Goal: Task Accomplishment & Management: Manage account settings

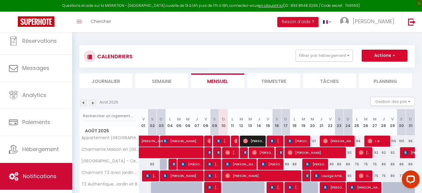
click at [31, 168] on link "Notifications" at bounding box center [36, 176] width 72 height 27
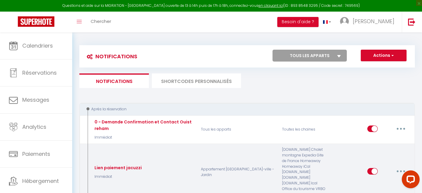
select select
checkbox input "false"
select select
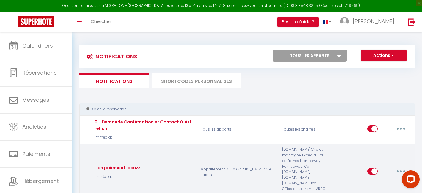
checkbox input "false"
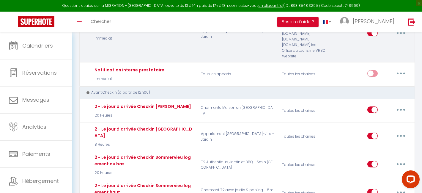
scroll to position [140, 0]
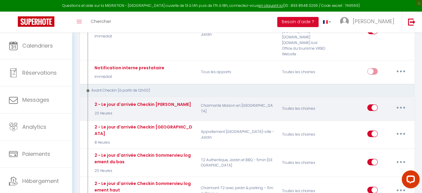
click at [401, 104] on button "button" at bounding box center [400, 108] width 17 height 10
click at [390, 116] on link "Editer" at bounding box center [385, 121] width 44 height 10
type input "2 - Le jour d'arrivée Checkin [PERSON_NAME]"
select select "20 Heures"
select select "if_deposit_is_paid"
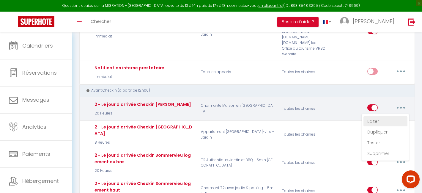
checkbox input "true"
checkbox input "false"
radio input "true"
type input "Procédure pour le checkin - [RENTAL:NAME]"
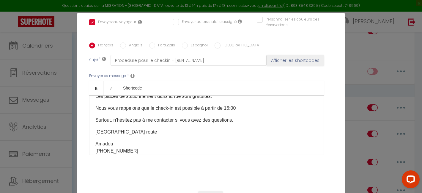
scroll to position [118, 0]
click at [223, 99] on p "Les places de stationnement dans la rue sont gratuites." at bounding box center [206, 95] width 222 height 7
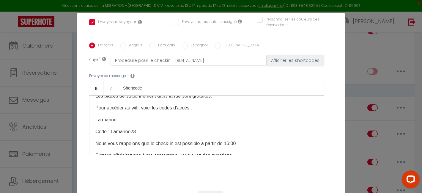
click at [95, 124] on div "Bonjour [GUEST:FIRST_NAME] ​Votre séjour à [GEOGRAPHIC_DATA] arrive à grands pa…" at bounding box center [206, 124] width 235 height 59
drag, startPoint x: 140, startPoint y: 139, endPoint x: 84, endPoint y: 122, distance: 58.0
click at [84, 122] on div "Titre * 2 - Le jour d'arrivée Checkin Ouistreham Pour cet hébergement Sélection…" at bounding box center [210, 43] width 267 height 284
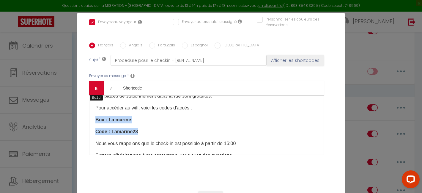
click at [97, 86] on icon "Bold" at bounding box center [96, 88] width 5 height 5
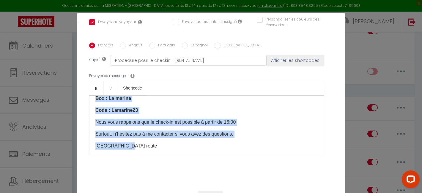
scroll to position [148, 0]
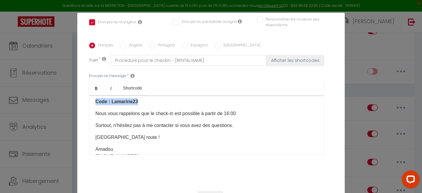
drag, startPoint x: 95, startPoint y: 115, endPoint x: 146, endPoint y: 110, distance: 51.0
click at [146, 110] on div "Bonjour [GUEST:FIRST_NAME] ​Votre séjour à [GEOGRAPHIC_DATA] arrive à grands pa…" at bounding box center [206, 124] width 235 height 59
copy div "Pour accéder au wifi, voici les codes d'accès : Box : La marine Code : Lamarine…"
click at [127, 42] on label "Anglais" at bounding box center [134, 45] width 16 height 7
click at [126, 42] on input "Anglais" at bounding box center [123, 45] width 6 height 6
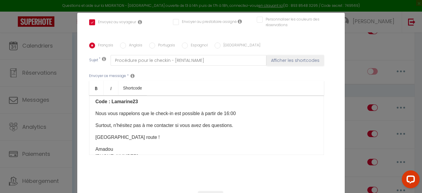
radio input "true"
checkbox input "true"
checkbox input "false"
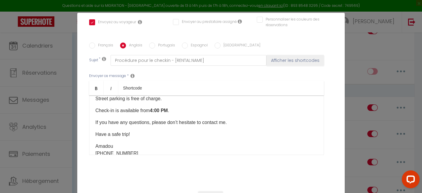
scroll to position [112, 0]
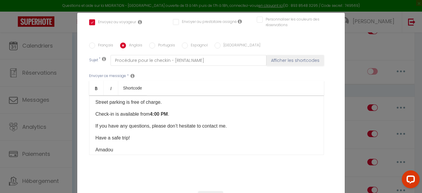
click at [107, 42] on label "Français" at bounding box center [104, 45] width 18 height 7
click at [95, 42] on input "Français" at bounding box center [92, 45] width 6 height 6
radio input "true"
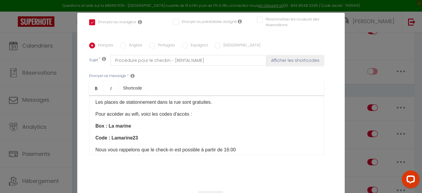
checkbox input "true"
checkbox input "false"
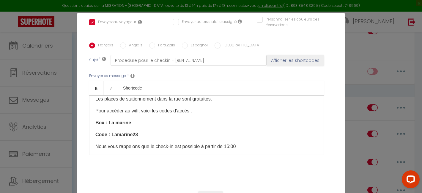
scroll to position [117, 0]
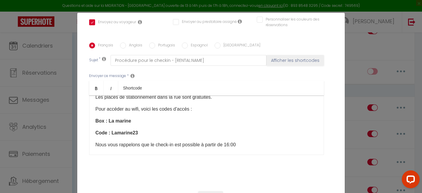
click at [137, 42] on label "Anglais" at bounding box center [134, 45] width 16 height 7
click at [126, 42] on input "Anglais" at bounding box center [123, 45] width 6 height 6
radio input "true"
checkbox input "true"
checkbox input "false"
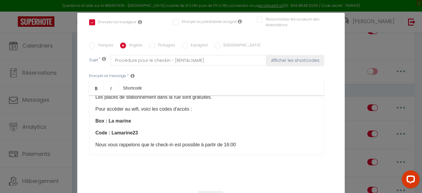
checkbox input "false"
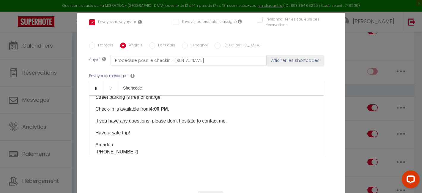
scroll to position [118, 0]
click at [167, 100] on p "Street parking is free of charge." at bounding box center [206, 96] width 222 height 7
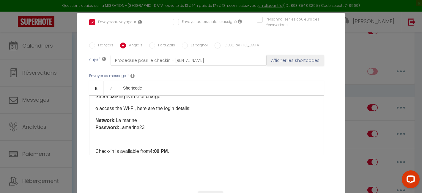
click at [167, 42] on label "Portugais" at bounding box center [165, 45] width 20 height 7
click at [155, 42] on input "Portugais" at bounding box center [152, 45] width 6 height 6
radio input "true"
checkbox input "true"
checkbox input "false"
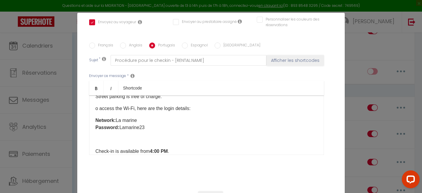
checkbox input "false"
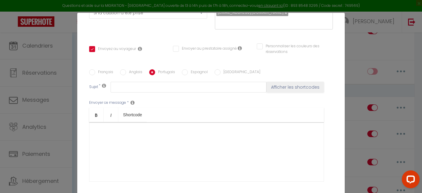
scroll to position [95, 0]
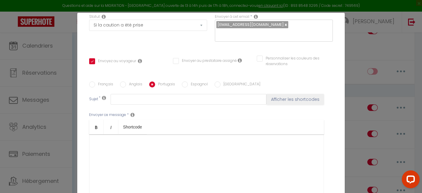
click at [192, 72] on div "Français Anglais Portugais Espagnol Italien Sujet * Afficher les shortcodes Env…" at bounding box center [211, 141] width 244 height 138
click at [196, 81] on label "Espagnol" at bounding box center [198, 84] width 20 height 7
click at [188, 81] on input "Espagnol" at bounding box center [185, 84] width 6 height 6
radio input "true"
checkbox input "true"
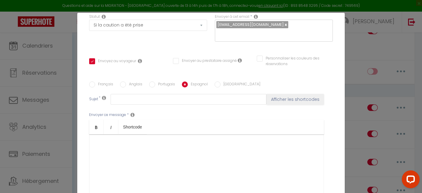
checkbox input "false"
click at [221, 81] on label "[GEOGRAPHIC_DATA]" at bounding box center [240, 84] width 40 height 7
click at [220, 81] on input "[GEOGRAPHIC_DATA]" at bounding box center [217, 84] width 6 height 6
radio input "true"
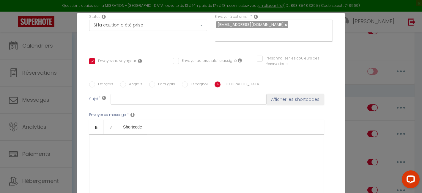
checkbox input "true"
checkbox input "false"
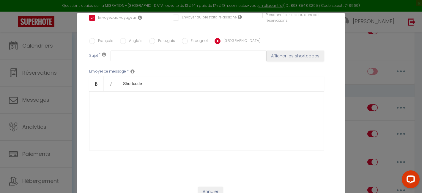
scroll to position [139, 0]
checkbox input "true"
checkbox input "false"
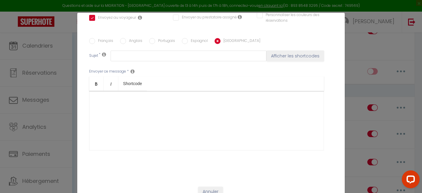
scroll to position [132, 0]
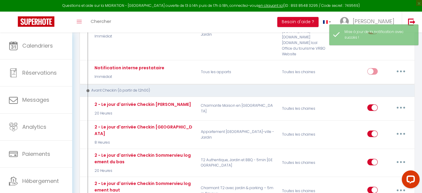
select select
checkbox input "false"
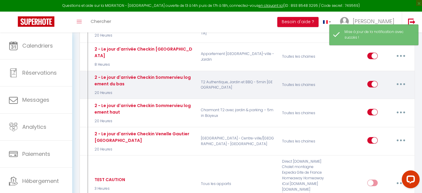
scroll to position [219, 0]
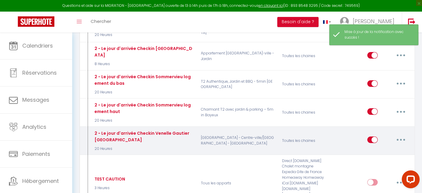
click at [400, 139] on icon "button" at bounding box center [401, 140] width 2 height 2
click at [377, 148] on link "Editer" at bounding box center [385, 153] width 44 height 10
type input "2 - Le jour d'arrivée Checkin Venelle Gautier [GEOGRAPHIC_DATA]"
select select "20 Heures"
select select "if_booking_is_paid"
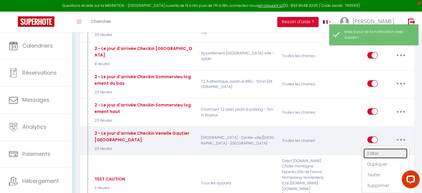
checkbox input "true"
checkbox input "false"
radio input "true"
type input "Procédure pour le checkin - [RENTAL:NAME]"
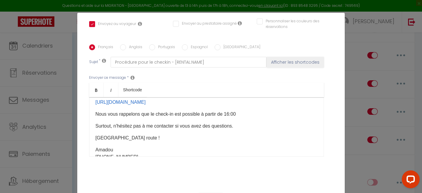
scroll to position [116, 0]
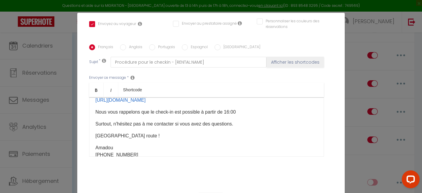
click at [134, 44] on label "Anglais" at bounding box center [134, 47] width 16 height 7
click at [126, 44] on input "Anglais" at bounding box center [123, 47] width 6 height 6
radio input "true"
checkbox input "true"
checkbox input "false"
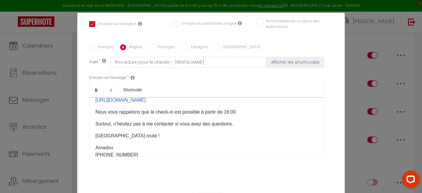
checkbox input "false"
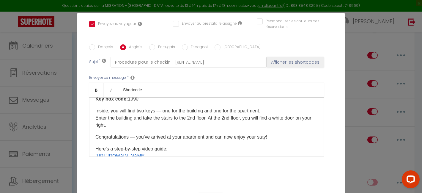
scroll to position [72, 0]
click at [109, 44] on label "Français" at bounding box center [104, 47] width 18 height 7
click at [95, 44] on input "Français" at bounding box center [92, 47] width 6 height 6
radio input "true"
checkbox input "true"
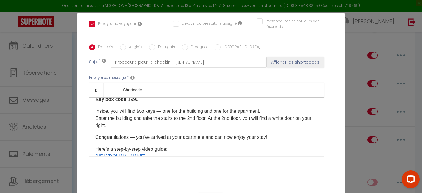
checkbox input "false"
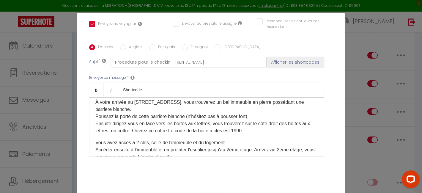
scroll to position [29, 0]
drag, startPoint x: 247, startPoint y: 122, endPoint x: 202, endPoint y: 122, distance: 45.4
click at [202, 122] on p "À votre arrivée au [STREET_ADDRESS], vous trouverez un bel immeuble en pierre p…" at bounding box center [206, 116] width 222 height 36
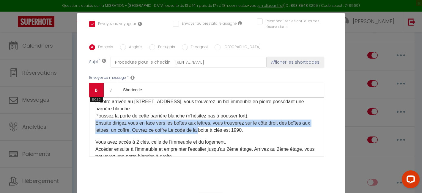
click at [100, 83] on link "Bold" at bounding box center [96, 90] width 15 height 14
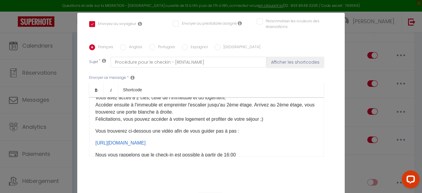
scroll to position [75, 0]
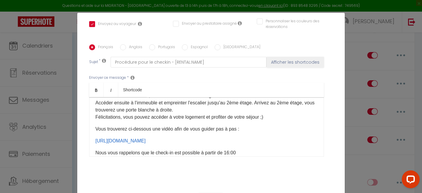
click at [276, 110] on p "Vous avez accès à 2 clés, celle de l’immeuble et du logement. Accéder ensuite à…" at bounding box center [206, 106] width 222 height 29
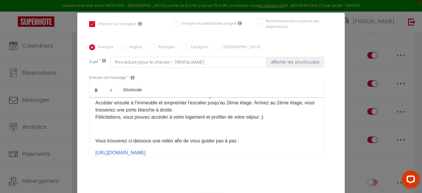
click at [135, 44] on label "Anglais" at bounding box center [134, 47] width 16 height 7
click at [126, 44] on input "Anglais" at bounding box center [123, 47] width 6 height 6
radio input "true"
checkbox input "true"
checkbox input "false"
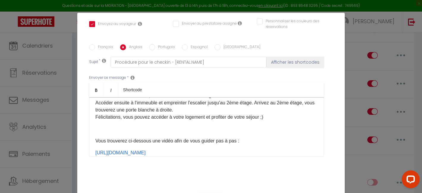
checkbox input "false"
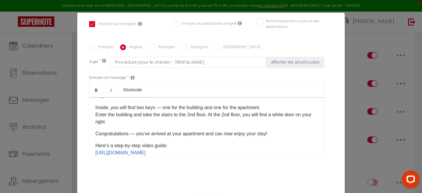
click at [277, 130] on p "Congratulations — you’ve arrived at your apartment and can now enjoy your stay!" at bounding box center [206, 133] width 222 height 7
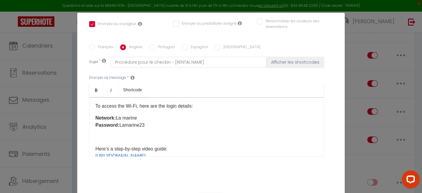
scroll to position [123, 0]
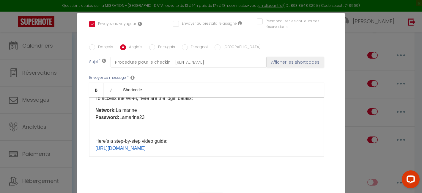
drag, startPoint x: 117, startPoint y: 102, endPoint x: 149, endPoint y: 102, distance: 32.4
click at [149, 107] on p "Network: La marine Password: Lamarine23" at bounding box center [206, 114] width 222 height 14
drag, startPoint x: 119, startPoint y: 110, endPoint x: 157, endPoint y: 110, distance: 37.7
click at [157, 110] on p "Network: StudioGautier Password: Lamarine23" at bounding box center [206, 114] width 222 height 14
click at [130, 126] on p at bounding box center [206, 129] width 222 height 7
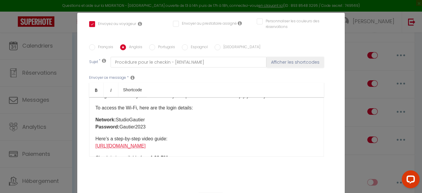
scroll to position [108, 0]
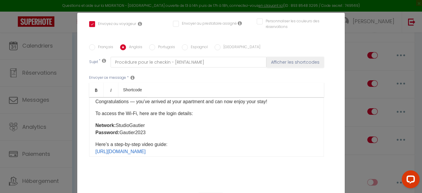
drag, startPoint x: 151, startPoint y: 124, endPoint x: 92, endPoint y: 119, distance: 58.7
click at [92, 119] on div "Hello [GUEST:FIRST_NAME], Your stay in [GEOGRAPHIC_DATA] is just around the cor…" at bounding box center [206, 126] width 235 height 59
copy p "Network: StudioGautier Password: Gautier2023"
click at [104, 44] on label "Français" at bounding box center [104, 47] width 18 height 7
click at [95, 44] on input "Français" at bounding box center [92, 47] width 6 height 6
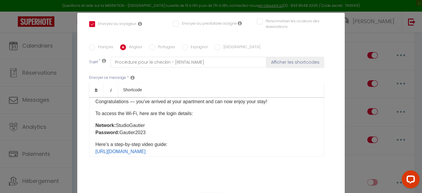
radio input "true"
checkbox input "true"
checkbox input "false"
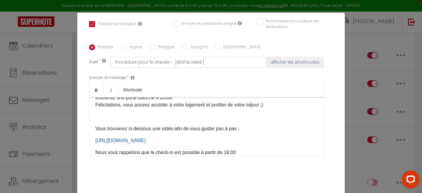
scroll to position [83, 0]
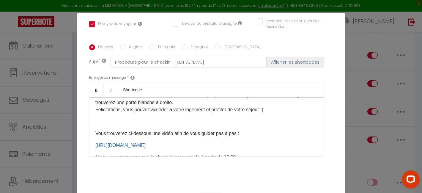
click at [232, 118] on p at bounding box center [206, 121] width 222 height 7
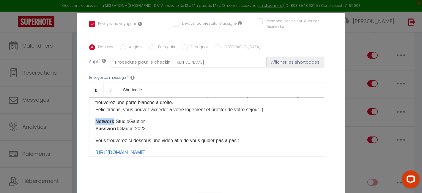
drag, startPoint x: 114, startPoint y: 114, endPoint x: 96, endPoint y: 114, distance: 18.1
click at [96, 119] on b "Network:" at bounding box center [105, 121] width 20 height 5
drag, startPoint x: 116, startPoint y: 120, endPoint x: 94, endPoint y: 120, distance: 21.7
click at [94, 120] on div "Bonjour [GUEST:FIRST_NAME]​, Votre séjour à [GEOGRAPHIC_DATA] arrive à grands p…" at bounding box center [206, 126] width 235 height 59
click at [94, 113] on div "Bonjour [GUEST:FIRST_NAME]​, Votre séjour à [GEOGRAPHIC_DATA] arrive à grands p…" at bounding box center [206, 126] width 235 height 59
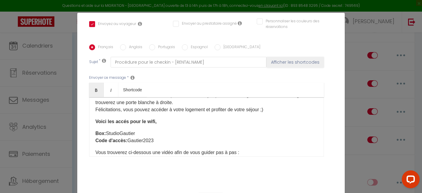
click at [123, 119] on b "Voici les accés pour le wifi," at bounding box center [125, 121] width 61 height 5
click at [124, 119] on b "Voici les accés pour le wifi," at bounding box center [125, 121] width 61 height 5
click at [137, 44] on label "Anglais" at bounding box center [134, 47] width 16 height 7
click at [126, 44] on input "Anglais" at bounding box center [123, 47] width 6 height 6
radio input "true"
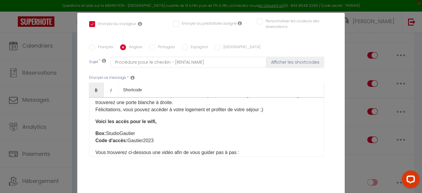
checkbox input "true"
checkbox input "false"
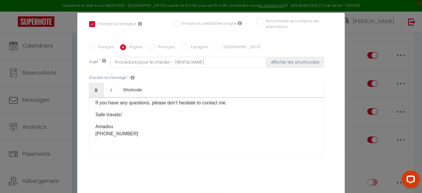
scroll to position [194, 0]
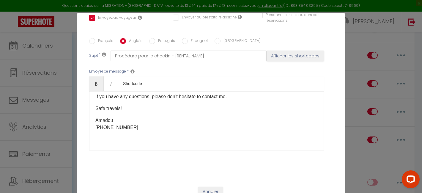
checkbox input "true"
checkbox input "false"
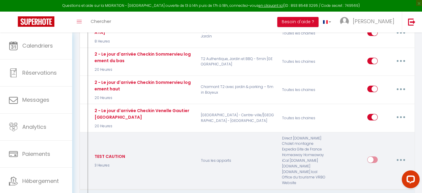
scroll to position [251, 0]
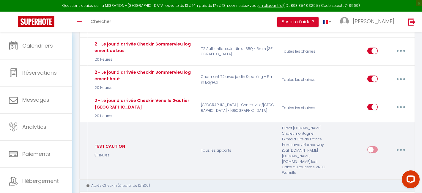
click at [403, 145] on button "button" at bounding box center [400, 150] width 17 height 10
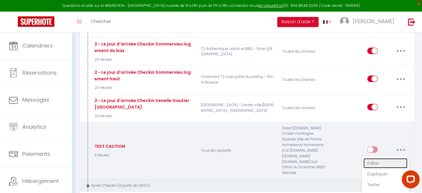
click at [384, 158] on link "Editer" at bounding box center [385, 163] width 44 height 10
type input "TEST CAUTION"
select select "3 Heures"
select select "if_booking_is_paid"
checkbox input "true"
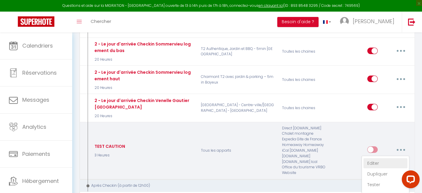
checkbox input "false"
radio input "true"
type input "Voici votre lien de caution"
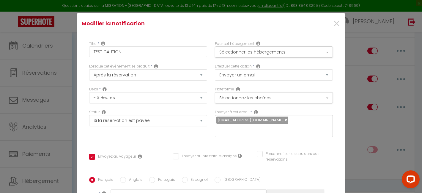
scroll to position [139, 0]
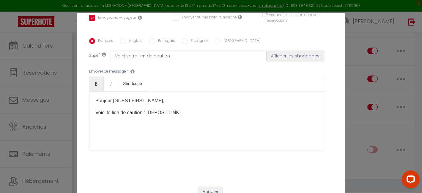
checkbox input "true"
checkbox input "false"
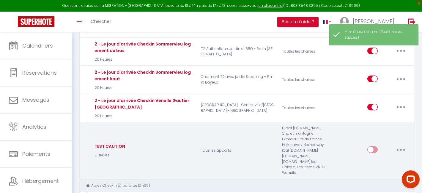
click at [374, 146] on input "checkbox" at bounding box center [372, 150] width 10 height 9
checkbox input "true"
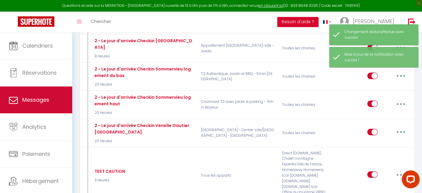
scroll to position [216, 0]
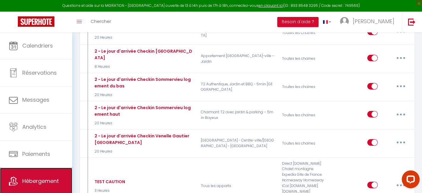
click at [47, 175] on link "Hébergement" at bounding box center [36, 181] width 72 height 27
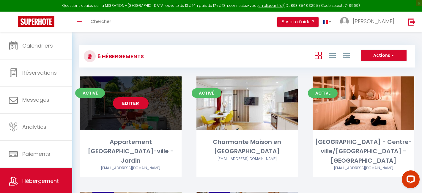
click at [132, 106] on link "Editer" at bounding box center [131, 103] width 36 height 12
select select "3"
select select "2"
select select "1"
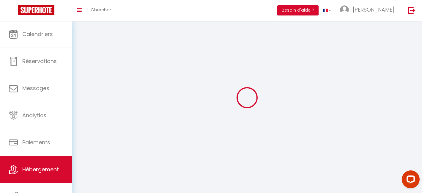
select select
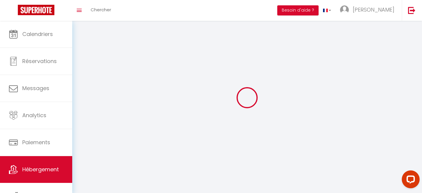
select select
checkbox input "false"
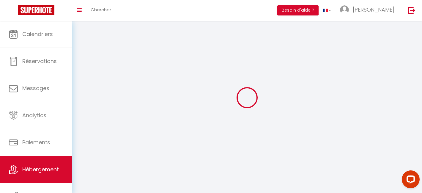
checkbox input "false"
select select
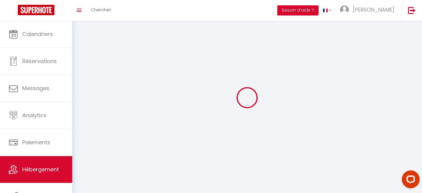
select select
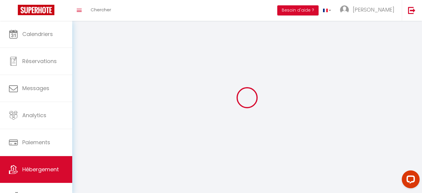
select select
checkbox input "false"
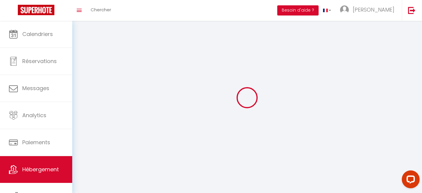
select select
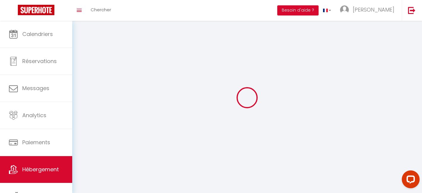
select select
checkbox input "false"
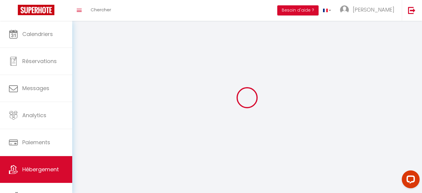
checkbox input "false"
select select
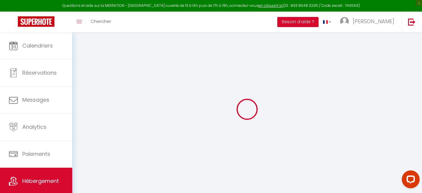
type input "Oups ! Les dates sélectionnées sont indisponibles."
type textarea "Malheureusement les dates sélectionnées sont indisponibles. Nous vous invitons …"
type input "49.1830444"
type input "-0.3843012"
checkbox input "true"
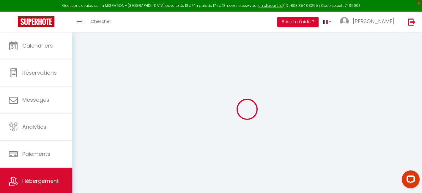
checkbox input "false"
select select
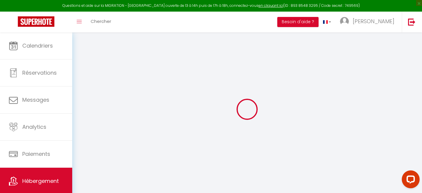
select select
checkbox input "false"
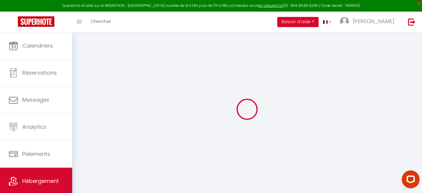
checkbox input "false"
select select
checkbox input "false"
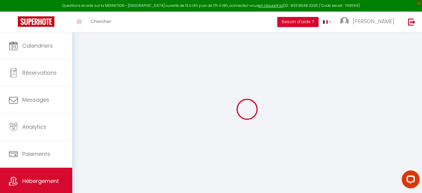
checkbox input "false"
select select
checkbox input "false"
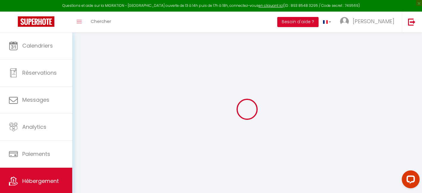
checkbox input "false"
select select "16:00"
select select "23:45"
select select "11:00"
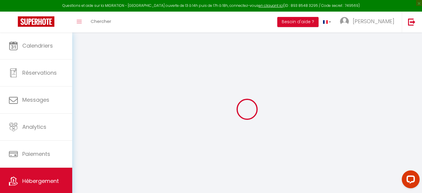
select select "30"
select select "120"
select select
checkbox input "false"
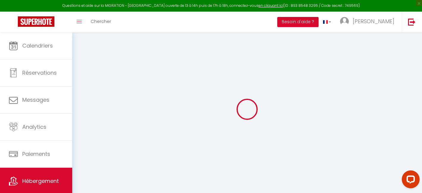
checkbox input "false"
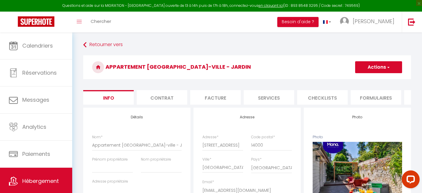
select select
checkbox input "false"
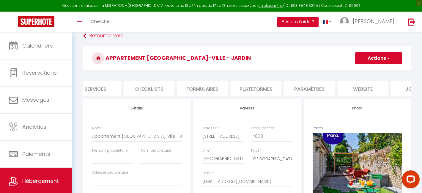
scroll to position [0, 192]
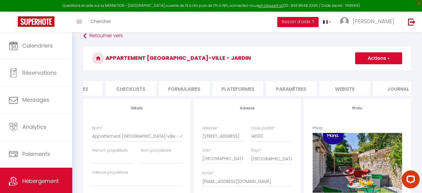
click at [304, 87] on li "Paramètres" at bounding box center [291, 88] width 50 height 15
select select
checkbox input "false"
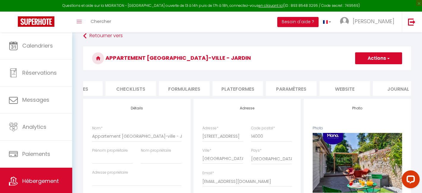
checkbox input "false"
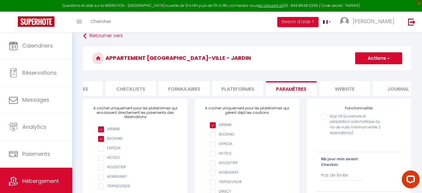
scroll to position [0, 207]
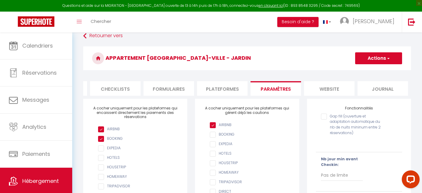
click at [322, 88] on li "website" at bounding box center [329, 88] width 50 height 15
select select
checkbox input "false"
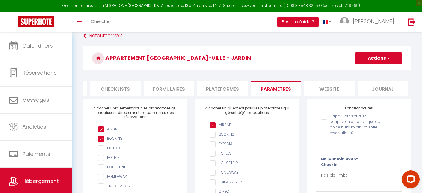
checkbox input "false"
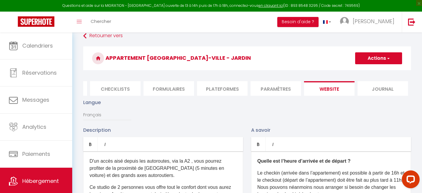
click at [372, 88] on li "Journal" at bounding box center [382, 88] width 50 height 15
select select
checkbox input "false"
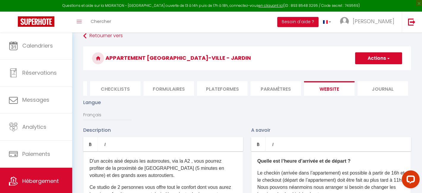
checkbox input "false"
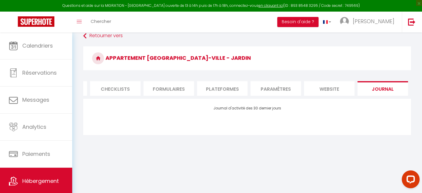
select select
checkbox input "false"
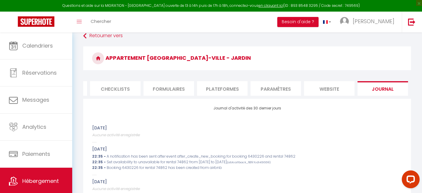
select select
checkbox input "false"
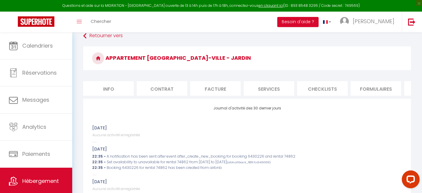
click at [123, 89] on li "Info" at bounding box center [108, 88] width 50 height 15
select select
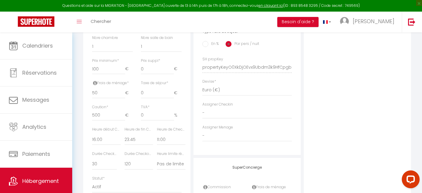
scroll to position [244, 0]
click at [96, 117] on input "500" at bounding box center [108, 115] width 33 height 11
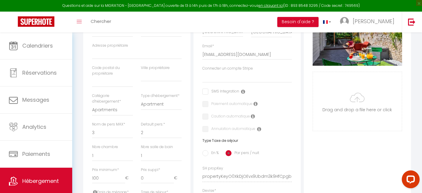
scroll to position [0, 0]
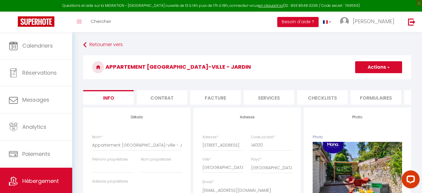
click at [366, 69] on button "Actions" at bounding box center [378, 67] width 47 height 12
click at [358, 80] on input "Enregistrer" at bounding box center [355, 80] width 22 height 6
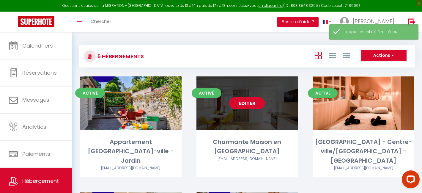
click at [240, 101] on link "Editer" at bounding box center [247, 103] width 36 height 12
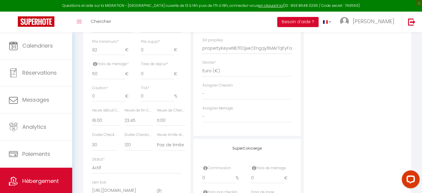
scroll to position [265, 0]
click at [100, 94] on input "0" at bounding box center [108, 95] width 33 height 11
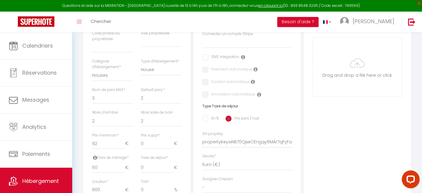
scroll to position [0, 0]
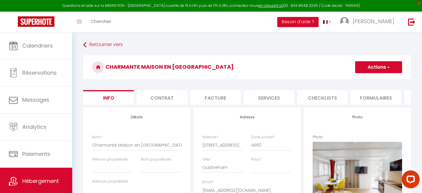
click at [365, 69] on button "Actions" at bounding box center [378, 67] width 47 height 12
click at [363, 77] on input "Enregistrer" at bounding box center [355, 80] width 22 height 6
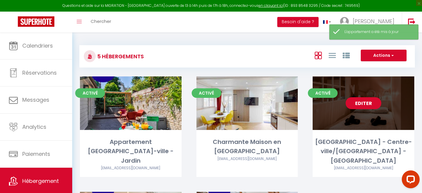
click at [357, 102] on link "Editer" at bounding box center [363, 103] width 36 height 12
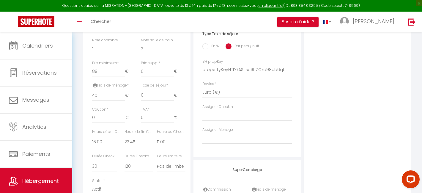
scroll to position [252, 0]
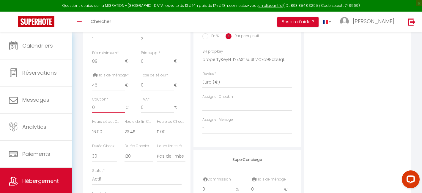
click at [100, 108] on input "0" at bounding box center [108, 107] width 33 height 11
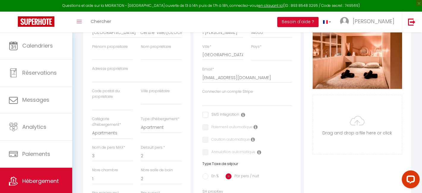
scroll to position [0, 0]
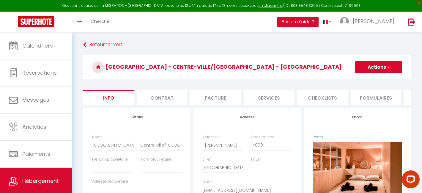
click at [356, 68] on button "Actions" at bounding box center [378, 67] width 47 height 12
click at [354, 79] on input "Enregistrer" at bounding box center [355, 80] width 22 height 6
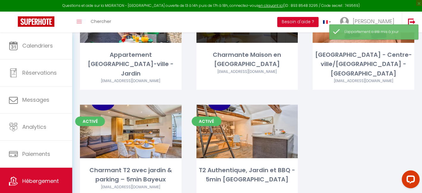
scroll to position [102, 0]
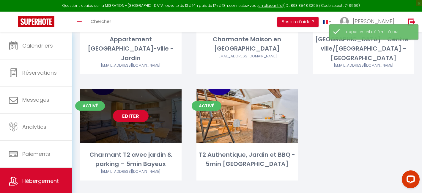
click at [139, 110] on link "Editer" at bounding box center [131, 116] width 36 height 12
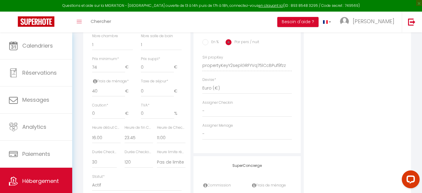
scroll to position [250, 0]
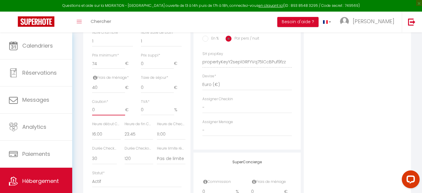
click at [106, 112] on input "0" at bounding box center [108, 110] width 33 height 11
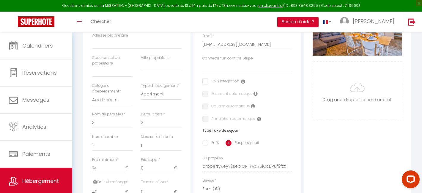
scroll to position [0, 0]
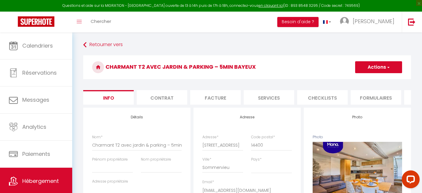
click at [363, 67] on button "Actions" at bounding box center [378, 67] width 47 height 12
click at [360, 79] on input "Enregistrer" at bounding box center [355, 80] width 22 height 6
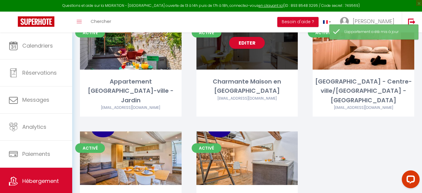
scroll to position [75, 0]
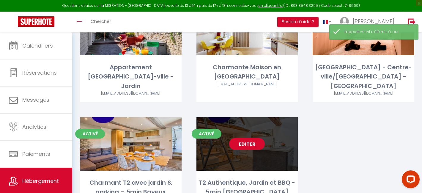
click at [251, 140] on link "Editer" at bounding box center [247, 144] width 36 height 12
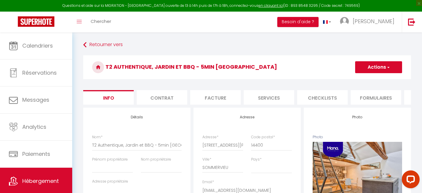
click at [371, 70] on button "Actions" at bounding box center [378, 67] width 47 height 12
click at [371, 79] on link "Enregistrer" at bounding box center [370, 80] width 64 height 8
click at [365, 66] on button "Actions" at bounding box center [378, 67] width 47 height 12
click at [352, 79] on input "Enregistrer" at bounding box center [355, 80] width 22 height 6
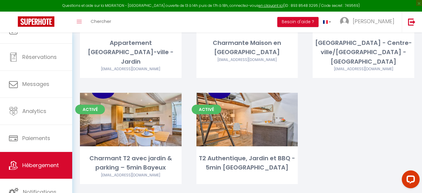
scroll to position [102, 0]
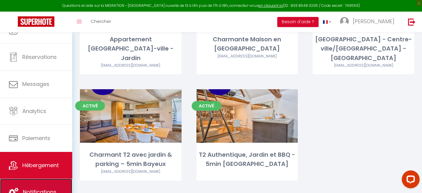
click at [39, 182] on link "Notifications" at bounding box center [36, 191] width 72 height 27
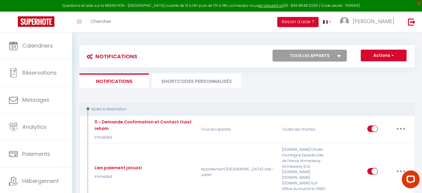
click at [165, 85] on li "SHORTCODES PERSONNALISÉS" at bounding box center [196, 80] width 89 height 15
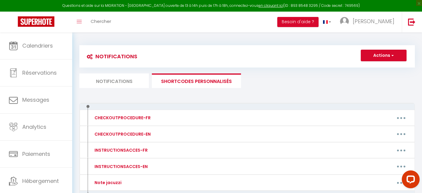
click at [135, 85] on li "Notifications" at bounding box center [113, 80] width 69 height 15
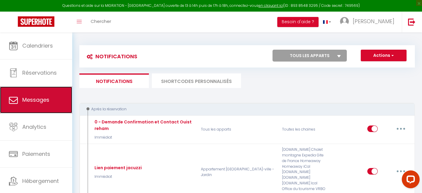
click at [53, 103] on link "Messages" at bounding box center [36, 99] width 72 height 27
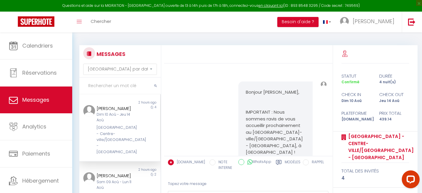
scroll to position [1602, 0]
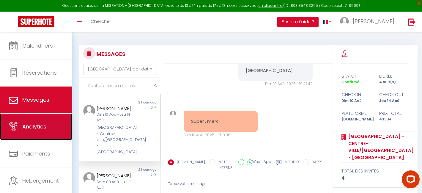
click at [56, 127] on link "Analytics" at bounding box center [36, 126] width 72 height 27
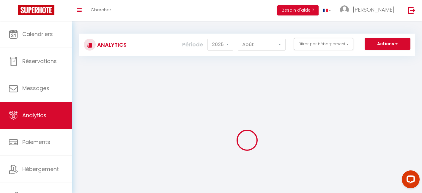
scroll to position [16, 0]
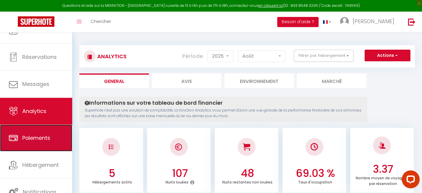
click at [55, 142] on link "Paiements" at bounding box center [36, 137] width 72 height 27
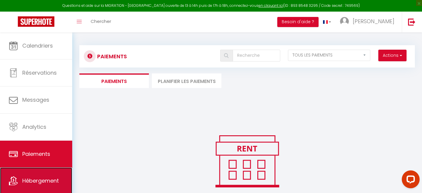
click at [55, 168] on link "Hébergement" at bounding box center [36, 180] width 72 height 27
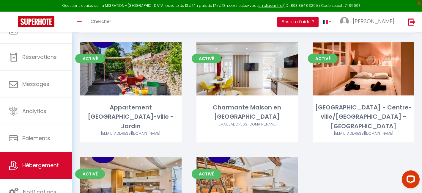
scroll to position [43, 0]
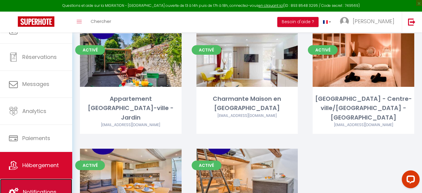
click at [53, 184] on link "Notifications" at bounding box center [36, 191] width 72 height 27
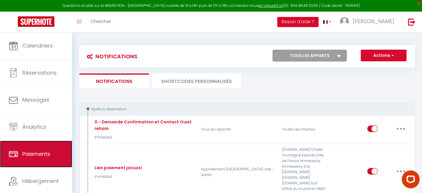
click at [44, 152] on span "Paiements" at bounding box center [36, 153] width 28 height 7
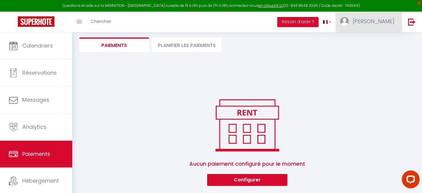
click at [387, 24] on span "[PERSON_NAME]" at bounding box center [374, 21] width 42 height 7
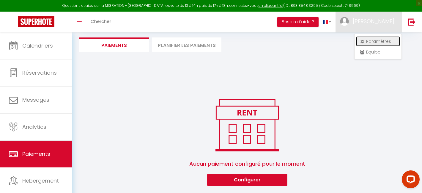
click at [383, 44] on link "Paramètres" at bounding box center [378, 41] width 44 height 10
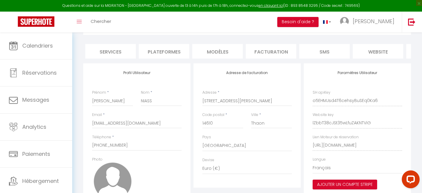
scroll to position [0, 100]
click at [384, 56] on li "Journal" at bounding box center [382, 51] width 50 height 15
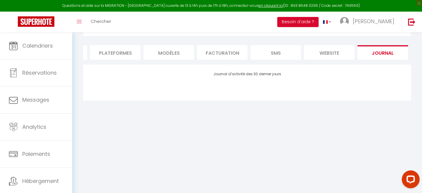
click at [336, 55] on li "website" at bounding box center [329, 52] width 50 height 15
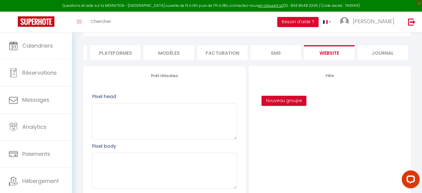
scroll to position [34, 0]
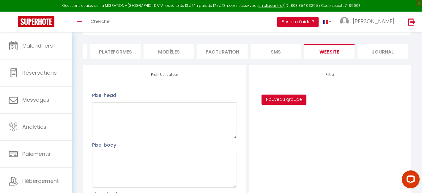
click at [283, 53] on li "SMS" at bounding box center [275, 51] width 50 height 15
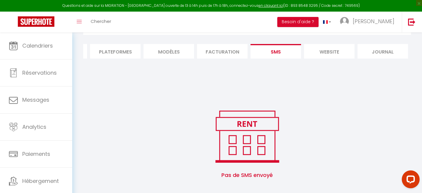
click at [229, 51] on li "Facturation" at bounding box center [222, 51] width 50 height 15
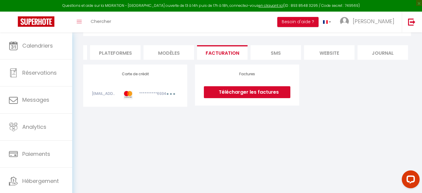
scroll to position [32, 0]
click at [174, 52] on li "MODÈLES" at bounding box center [168, 52] width 50 height 15
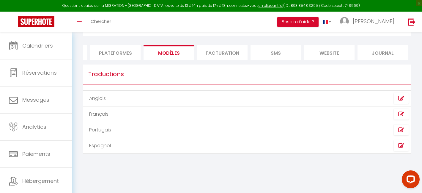
click at [124, 57] on li "Plateformes" at bounding box center [115, 52] width 50 height 15
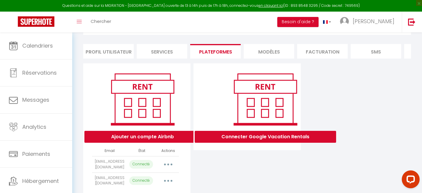
click at [151, 50] on li "Services" at bounding box center [162, 51] width 50 height 15
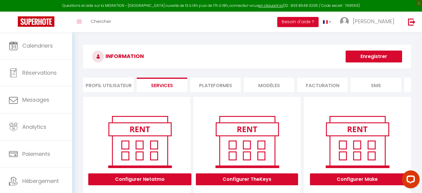
click at [116, 83] on li "Profil Utilisateur" at bounding box center [108, 85] width 50 height 15
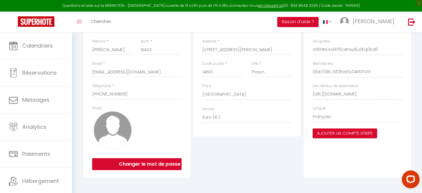
scroll to position [86, 0]
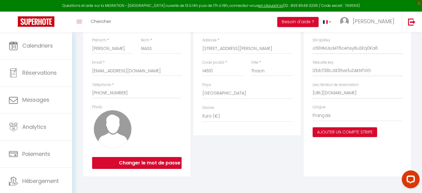
click at [332, 130] on button "Ajouter un compte Stripe" at bounding box center [344, 132] width 64 height 10
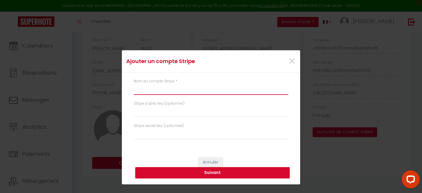
click at [195, 91] on input "text" at bounding box center [211, 89] width 154 height 11
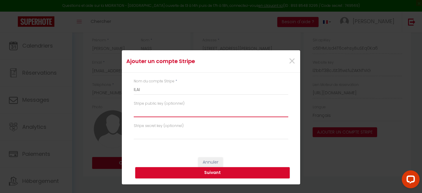
click at [193, 112] on input "text" at bounding box center [211, 111] width 154 height 11
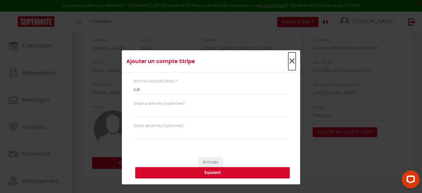
click at [292, 62] on span "×" at bounding box center [291, 61] width 7 height 18
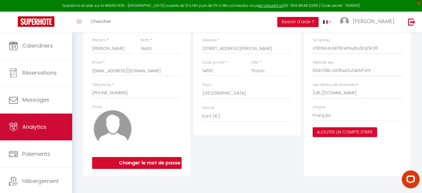
scroll to position [16, 0]
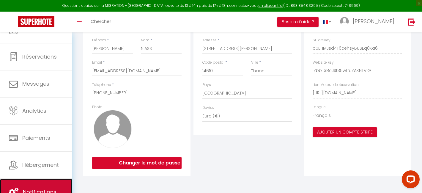
click at [46, 181] on link "Notifications" at bounding box center [36, 191] width 72 height 27
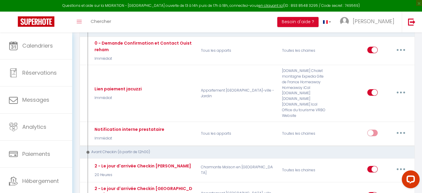
scroll to position [80, 0]
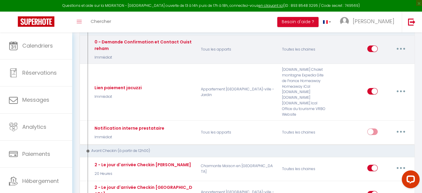
click at [398, 45] on button "button" at bounding box center [400, 49] width 17 height 10
click at [387, 59] on link "Editer" at bounding box center [385, 62] width 44 height 10
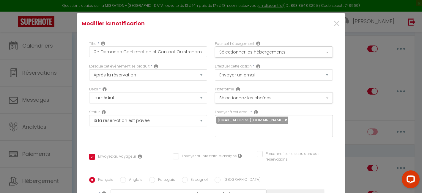
click at [284, 121] on link at bounding box center [285, 120] width 3 height 6
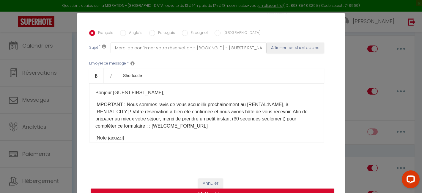
scroll to position [25, 0]
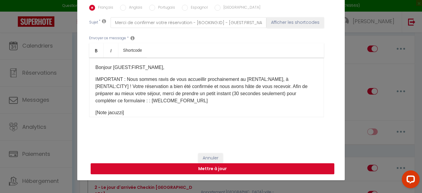
click at [239, 167] on button "Mettre à jour" at bounding box center [213, 168] width 244 height 11
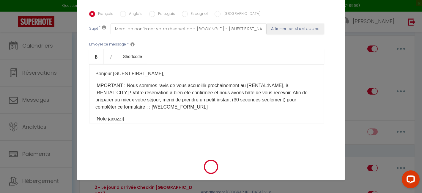
scroll to position [139, 0]
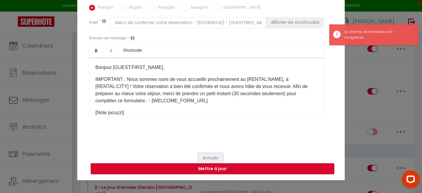
click at [220, 159] on button "Annuler" at bounding box center [210, 158] width 25 height 10
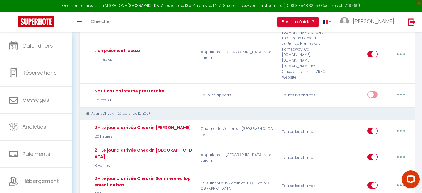
scroll to position [102, 0]
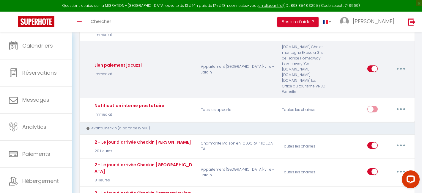
click at [402, 66] on button "button" at bounding box center [400, 69] width 17 height 10
click at [388, 80] on link "Editer" at bounding box center [385, 82] width 44 height 10
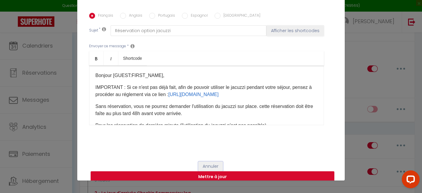
click at [220, 161] on button "Annuler" at bounding box center [210, 166] width 25 height 10
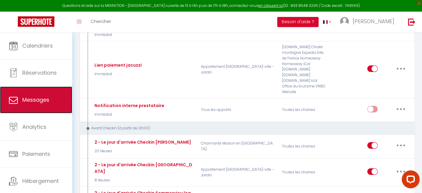
click at [48, 99] on span "Messages" at bounding box center [35, 99] width 27 height 7
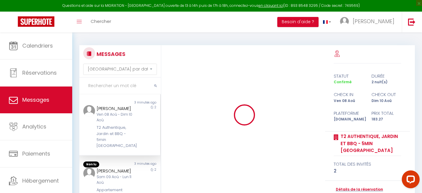
scroll to position [1870, 0]
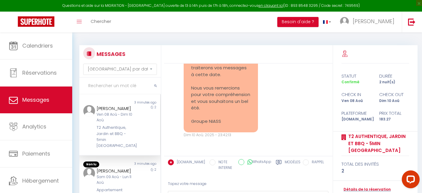
click at [127, 121] on div "Ven 08 Aoû - Dim 10 Aoû" at bounding box center [116, 117] width 39 height 11
click at [120, 129] on div "T2 Authentique, Jardin et BBQ - 5min [GEOGRAPHIC_DATA]" at bounding box center [116, 136] width 39 height 24
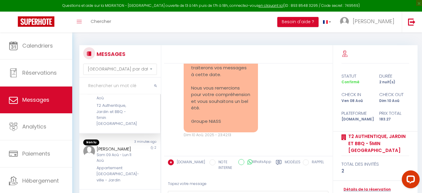
scroll to position [22, 0]
click at [119, 152] on div "Sam 09 Aoû - Lun 11 Aoû" at bounding box center [116, 157] width 39 height 11
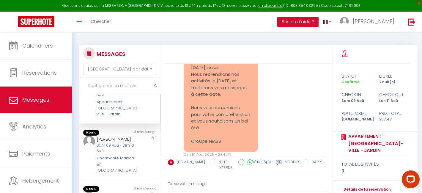
scroll to position [90, 0]
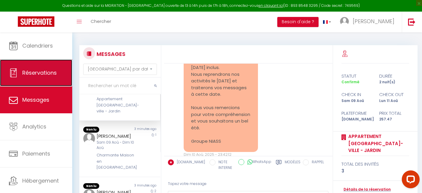
click at [43, 70] on span "Réservations" at bounding box center [39, 72] width 34 height 7
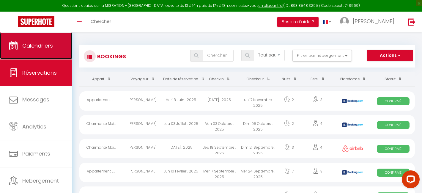
click at [46, 47] on span "Calendriers" at bounding box center [37, 45] width 31 height 7
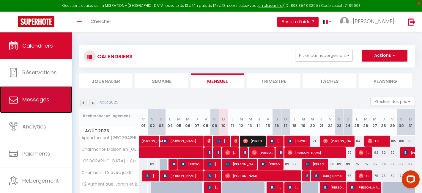
click at [59, 99] on link "Messages" at bounding box center [36, 99] width 72 height 27
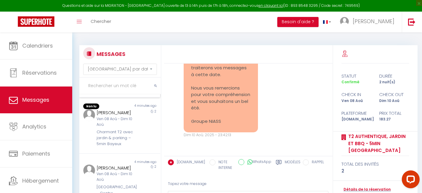
scroll to position [172, 0]
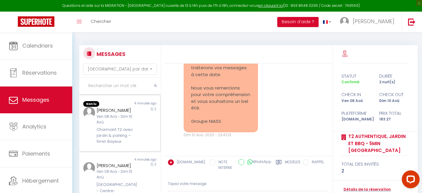
click at [136, 131] on div "Charmant T2 avec jardin & parking – 5min Bayeux" at bounding box center [116, 136] width 39 height 18
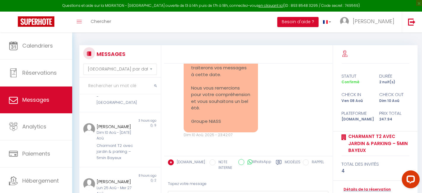
scroll to position [351, 0]
